Goal: Check status: Check status

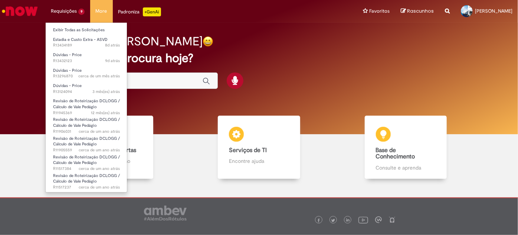
click at [70, 13] on li "Requisições 9 Exibir Todas as Solicitações Estadia e Custo Extra - ASVD 8d atrá…" at bounding box center [67, 11] width 45 height 22
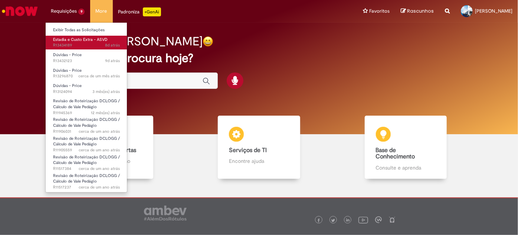
click at [63, 43] on span "8d atrás 8 dias atrás R13434189" at bounding box center [86, 45] width 67 height 6
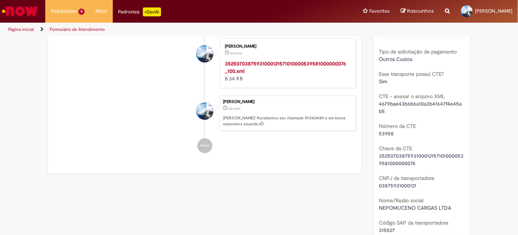
scroll to position [169, 0]
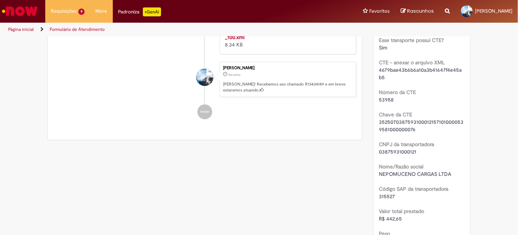
click at [206, 126] on div "Alexsandra Karina Pelissoli" at bounding box center [205, 143] width 19 height 151
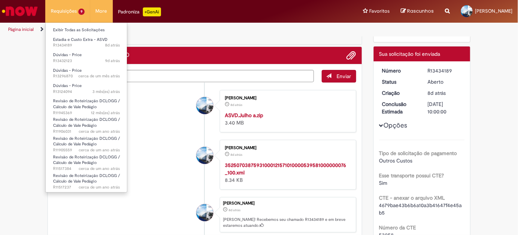
click at [62, 6] on li "Requisições 9 Exibir Todas as Solicitações Estadia e Custo Extra - ASVD 8d atrá…" at bounding box center [67, 11] width 45 height 22
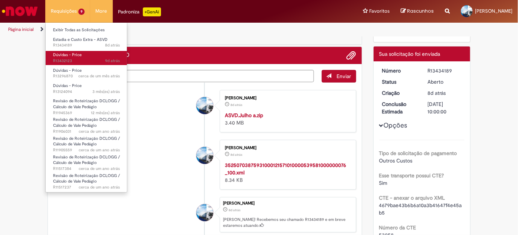
click at [75, 58] on link "Dúvidas - Price 9d atrás 9 dias atrás R13432123" at bounding box center [87, 58] width 82 height 14
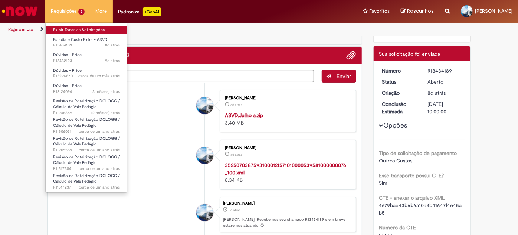
click at [73, 30] on link "Exibir Todas as Solicitações" at bounding box center [87, 30] width 82 height 8
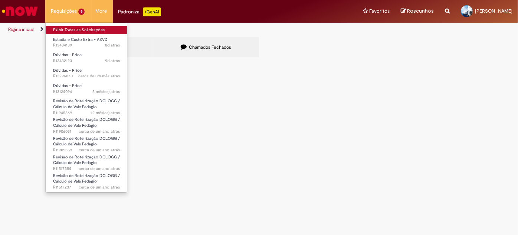
click at [68, 30] on link "Exibir Todas as Solicitações" at bounding box center [87, 30] width 82 height 8
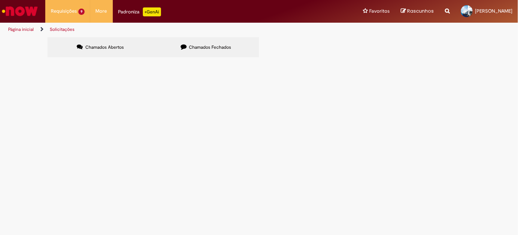
click at [0, 0] on span "R13432123" at bounding box center [0, 0] width 0 height 0
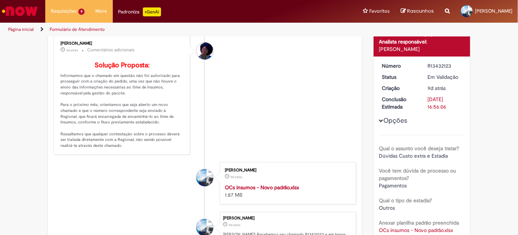
scroll to position [101, 0]
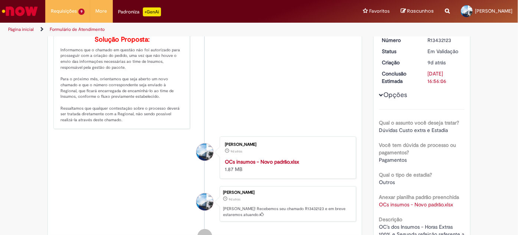
click at [245, 165] on strong "OCs insumos - Novo padrão.xlsx" at bounding box center [262, 161] width 74 height 7
